Goal: Check status: Check status

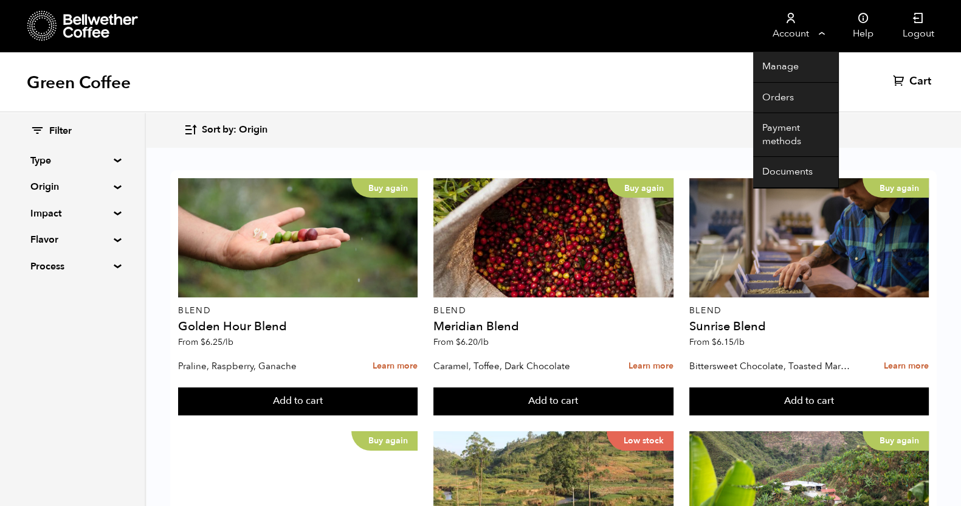
click at [786, 34] on link "Account" at bounding box center [790, 26] width 75 height 52
click at [774, 88] on link "Orders" at bounding box center [795, 98] width 85 height 31
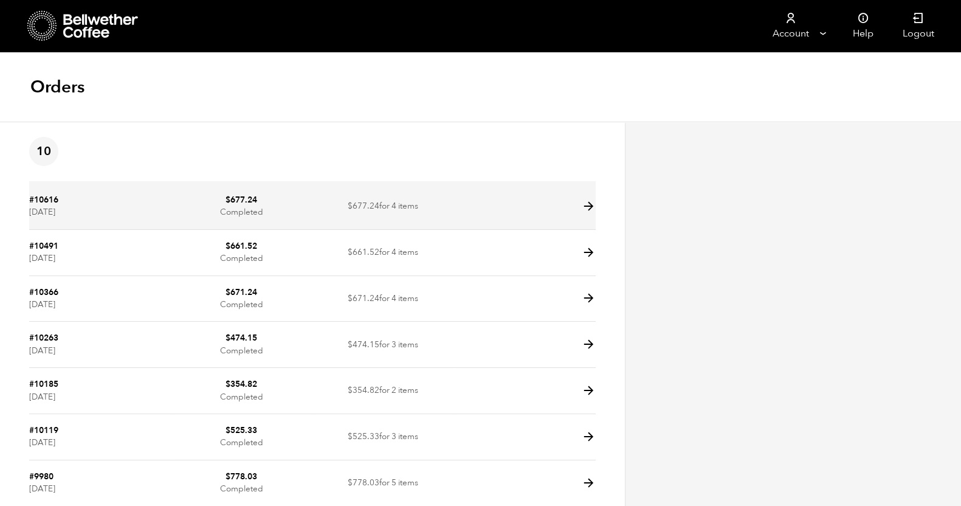
click at [587, 205] on icon at bounding box center [589, 206] width 14 height 14
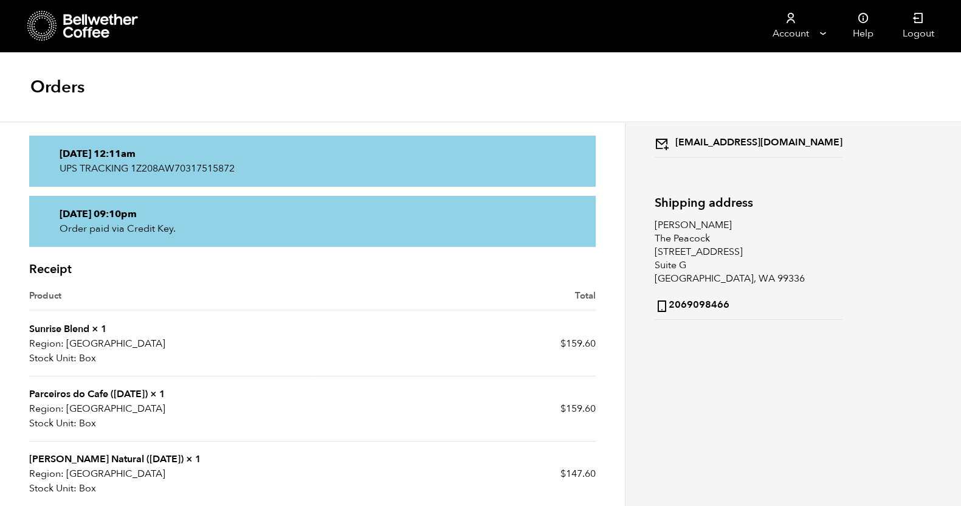
scroll to position [151, 0]
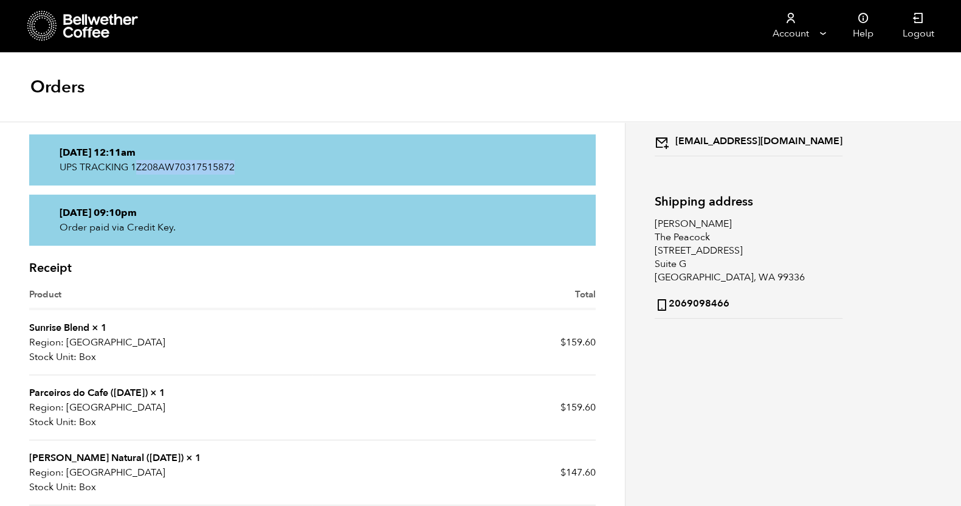
drag, startPoint x: 237, startPoint y: 166, endPoint x: 134, endPoint y: 166, distance: 103.4
click at [134, 166] on p "UPS TRACKING 1Z208AW70317515872" at bounding box center [313, 167] width 506 height 15
drag, startPoint x: 153, startPoint y: 167, endPoint x: 268, endPoint y: 158, distance: 115.3
click at [268, 158] on p "[DATE] 12:11am" at bounding box center [313, 152] width 506 height 15
drag, startPoint x: 246, startPoint y: 168, endPoint x: 131, endPoint y: 168, distance: 114.9
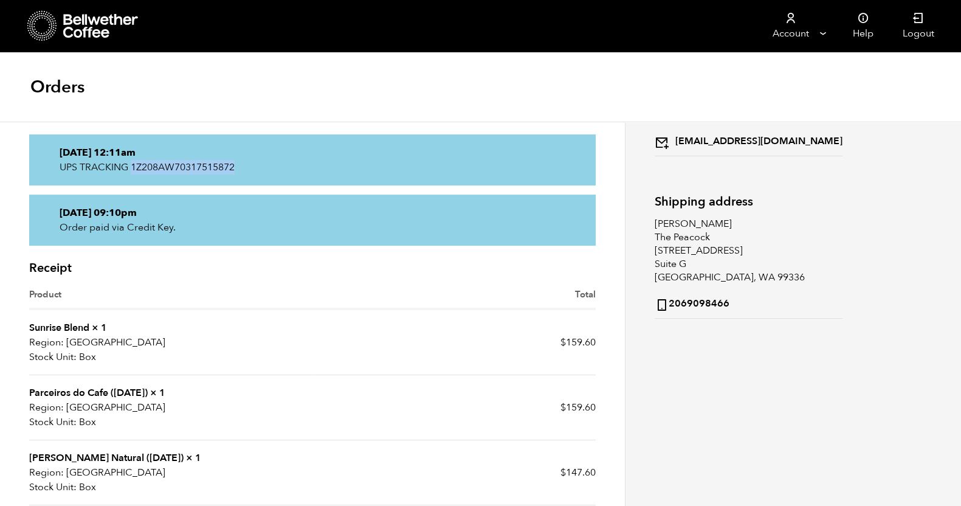
click at [131, 168] on p "UPS TRACKING 1Z208AW70317515872" at bounding box center [313, 167] width 506 height 15
copy p "1Z208AW70317515872"
